Goal: Information Seeking & Learning: Learn about a topic

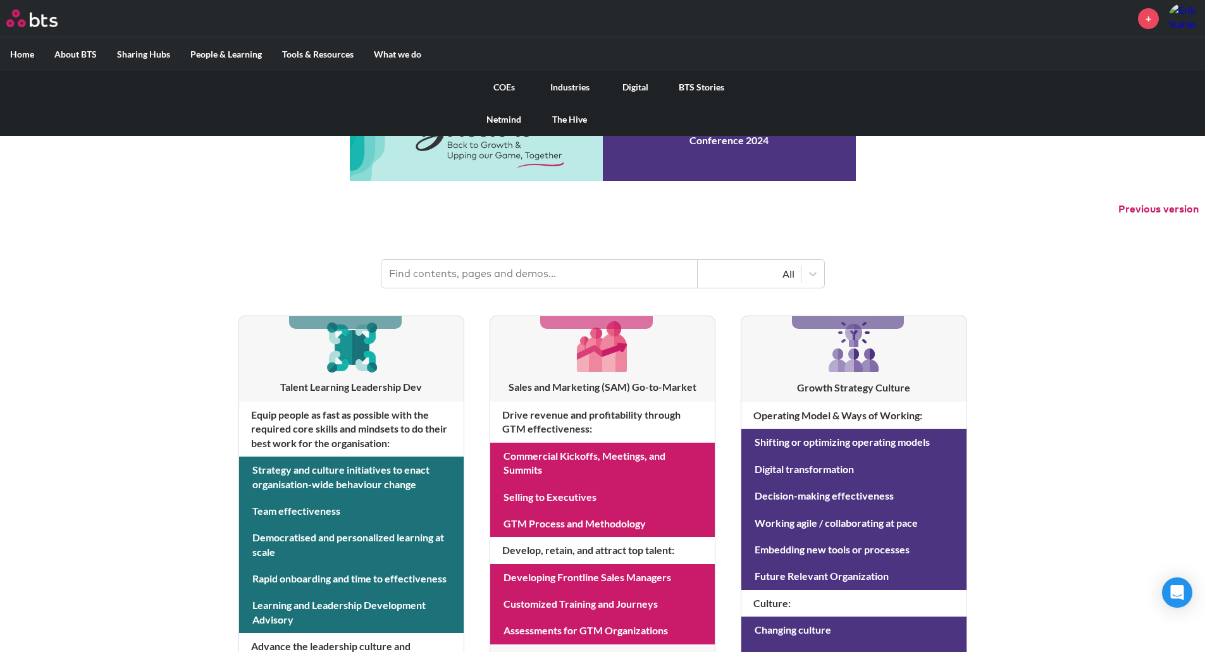
click at [499, 84] on link "COEs" at bounding box center [504, 87] width 66 height 33
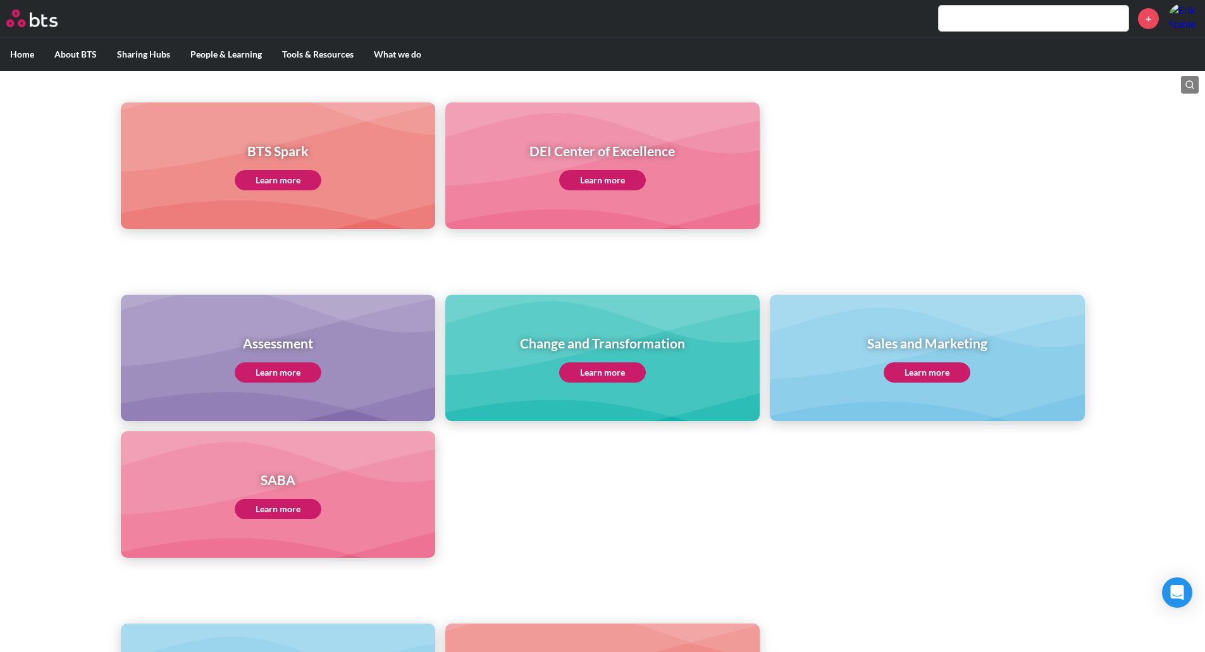
scroll to position [338, 0]
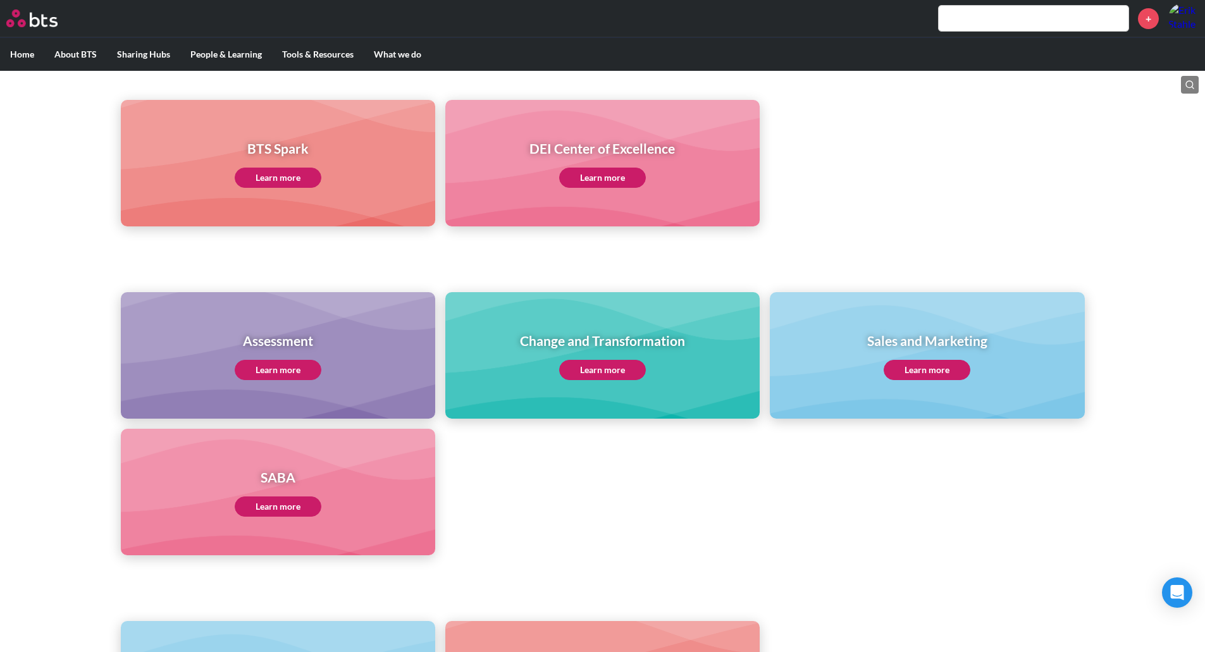
click at [955, 377] on link "Learn more" at bounding box center [927, 370] width 87 height 20
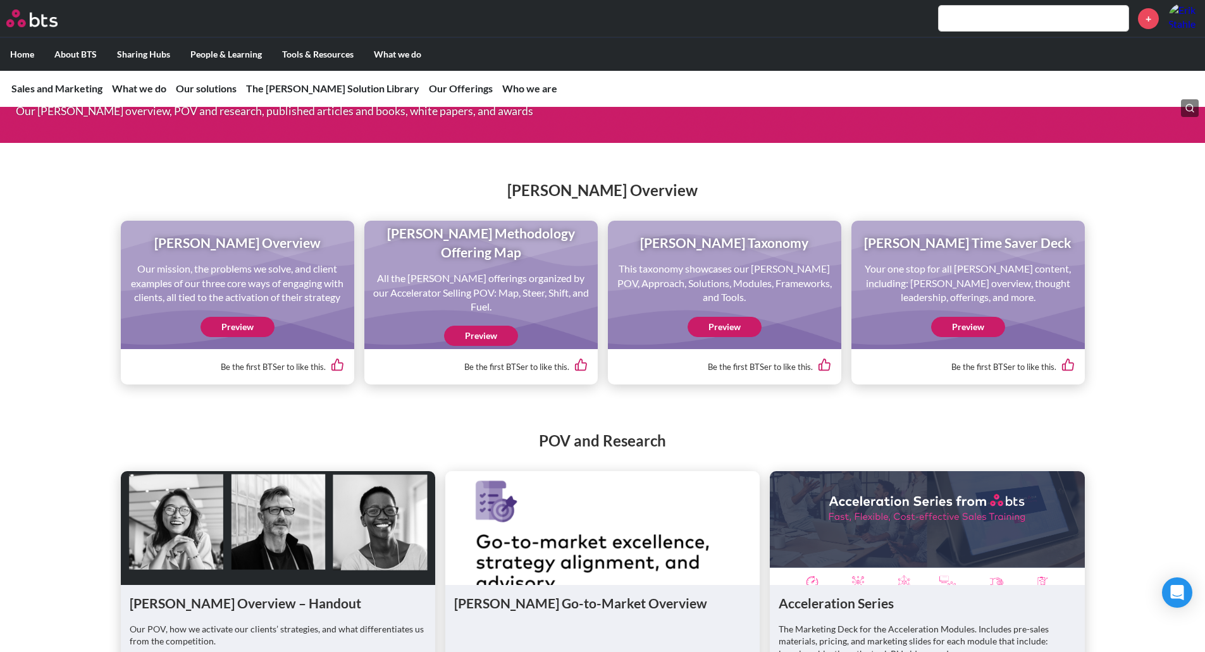
scroll to position [1204, 0]
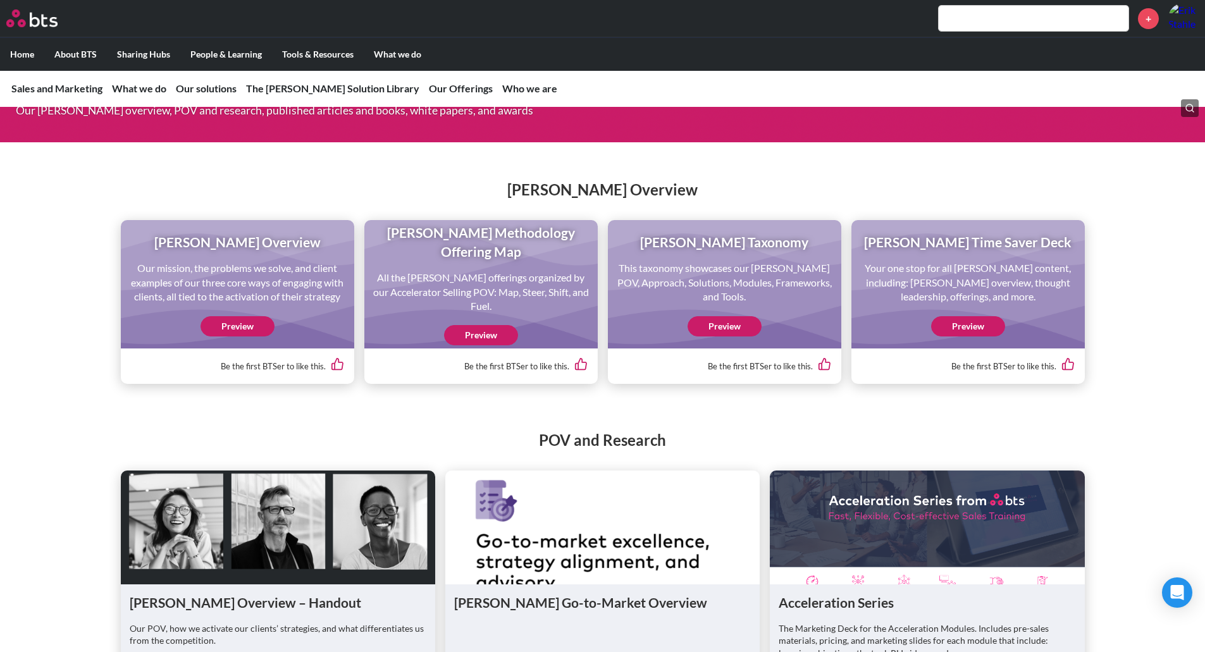
click at [256, 337] on link "Preview" at bounding box center [238, 326] width 74 height 20
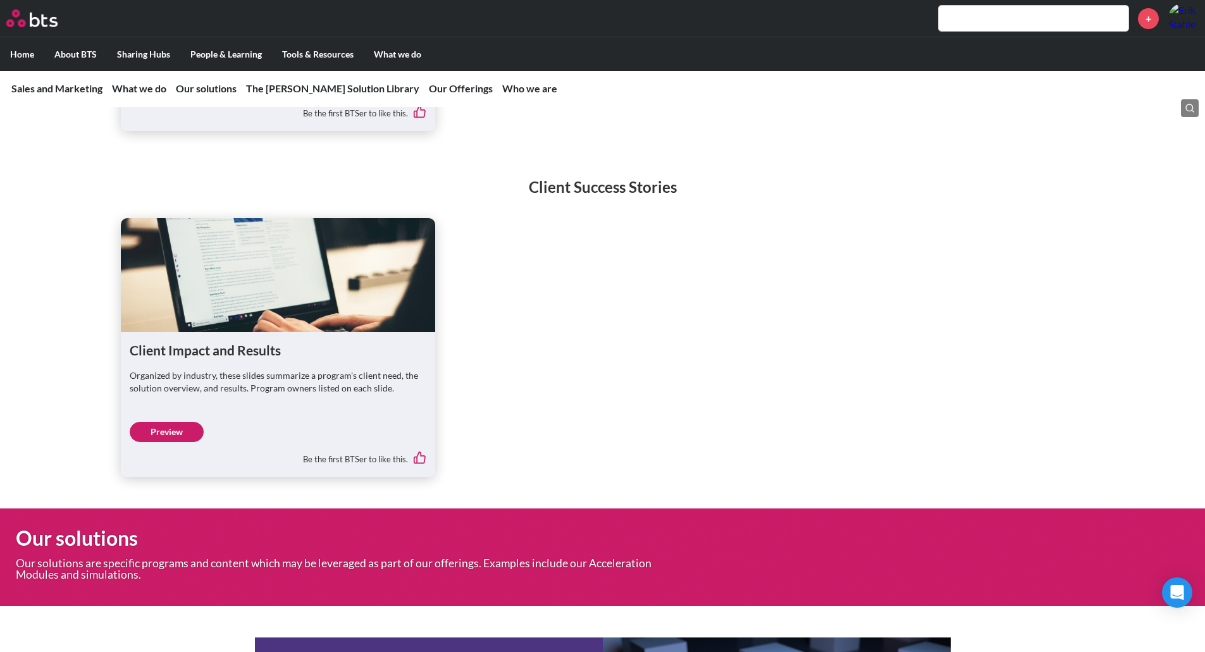
scroll to position [3133, 0]
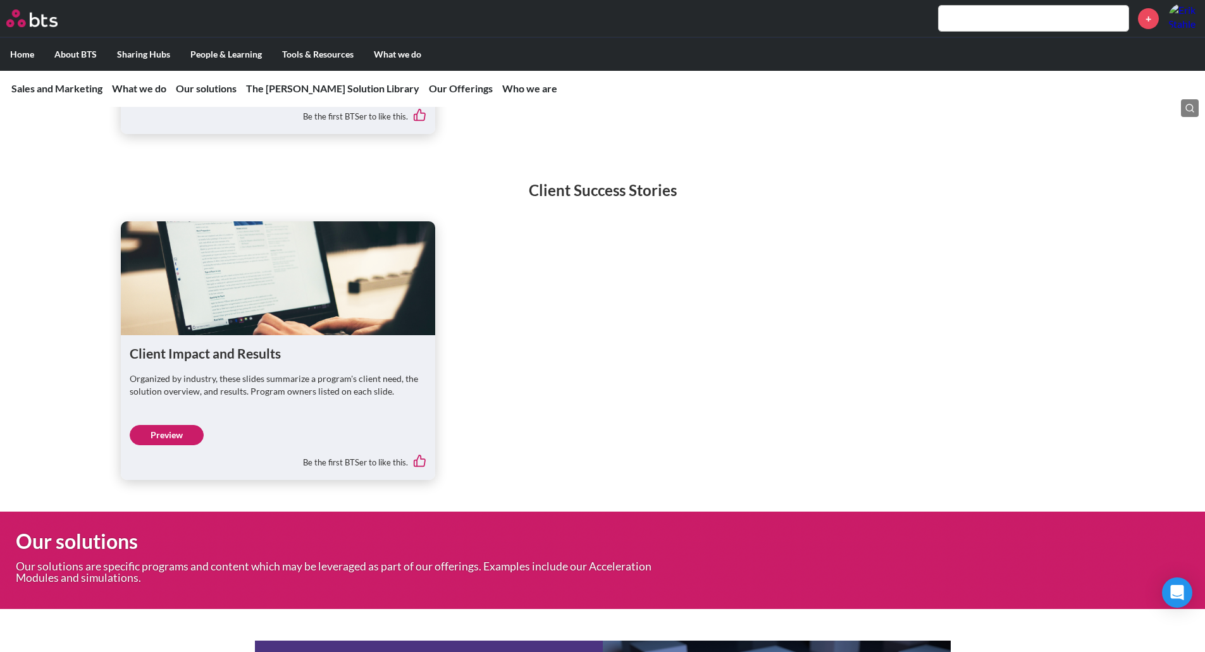
click at [174, 445] on link "Preview" at bounding box center [167, 435] width 74 height 20
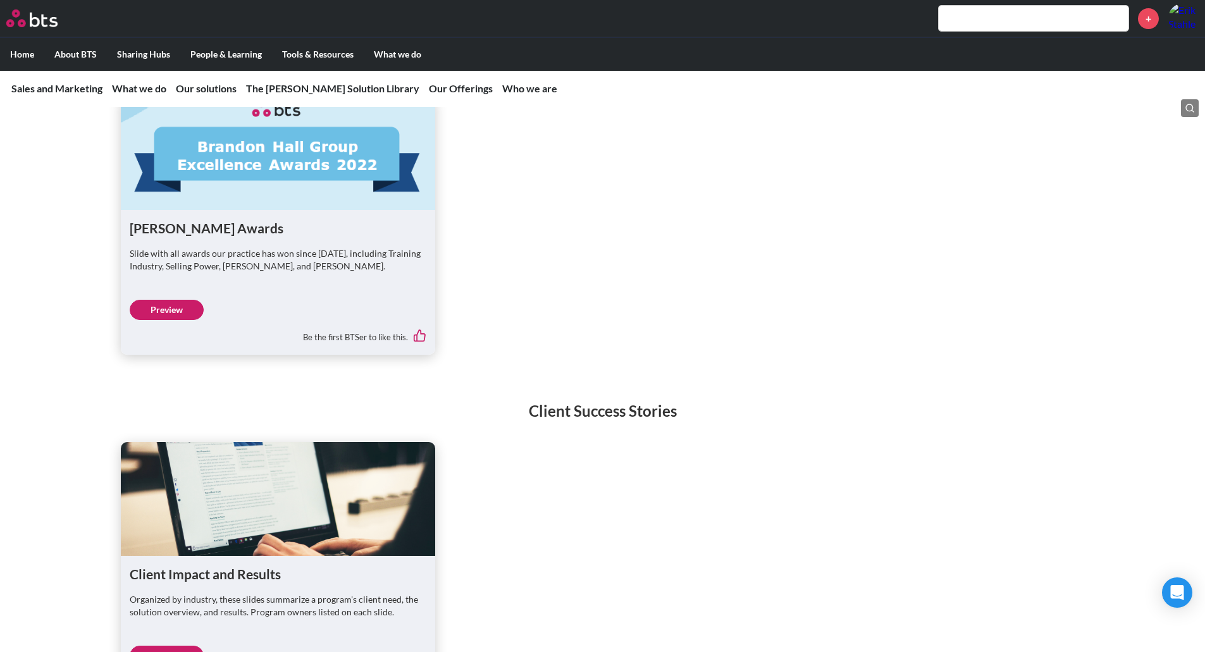
scroll to position [2911, 0]
